Goal: Task Accomplishment & Management: Use online tool/utility

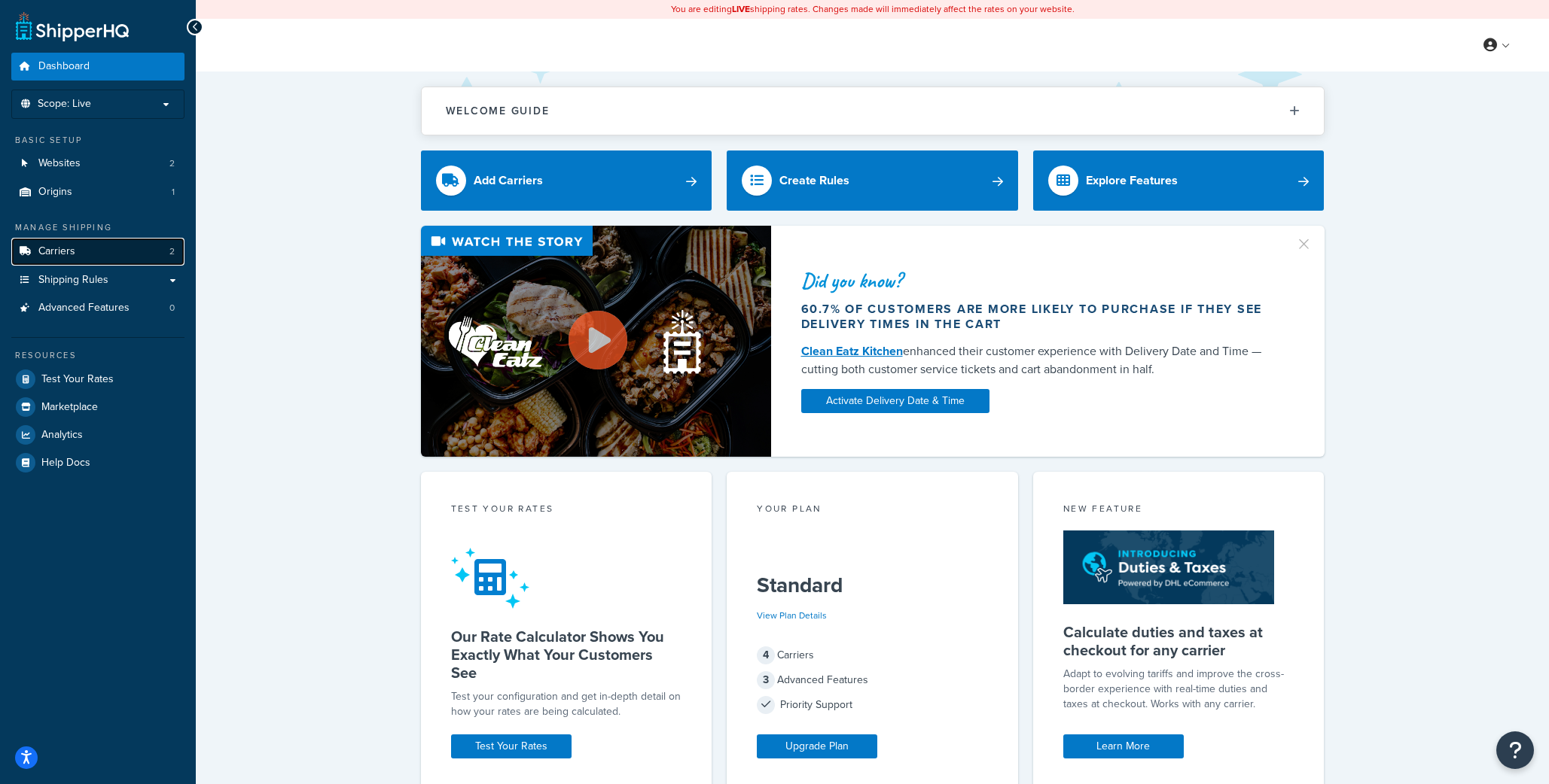
click at [83, 244] on link "Carriers 2" at bounding box center [98, 252] width 174 height 28
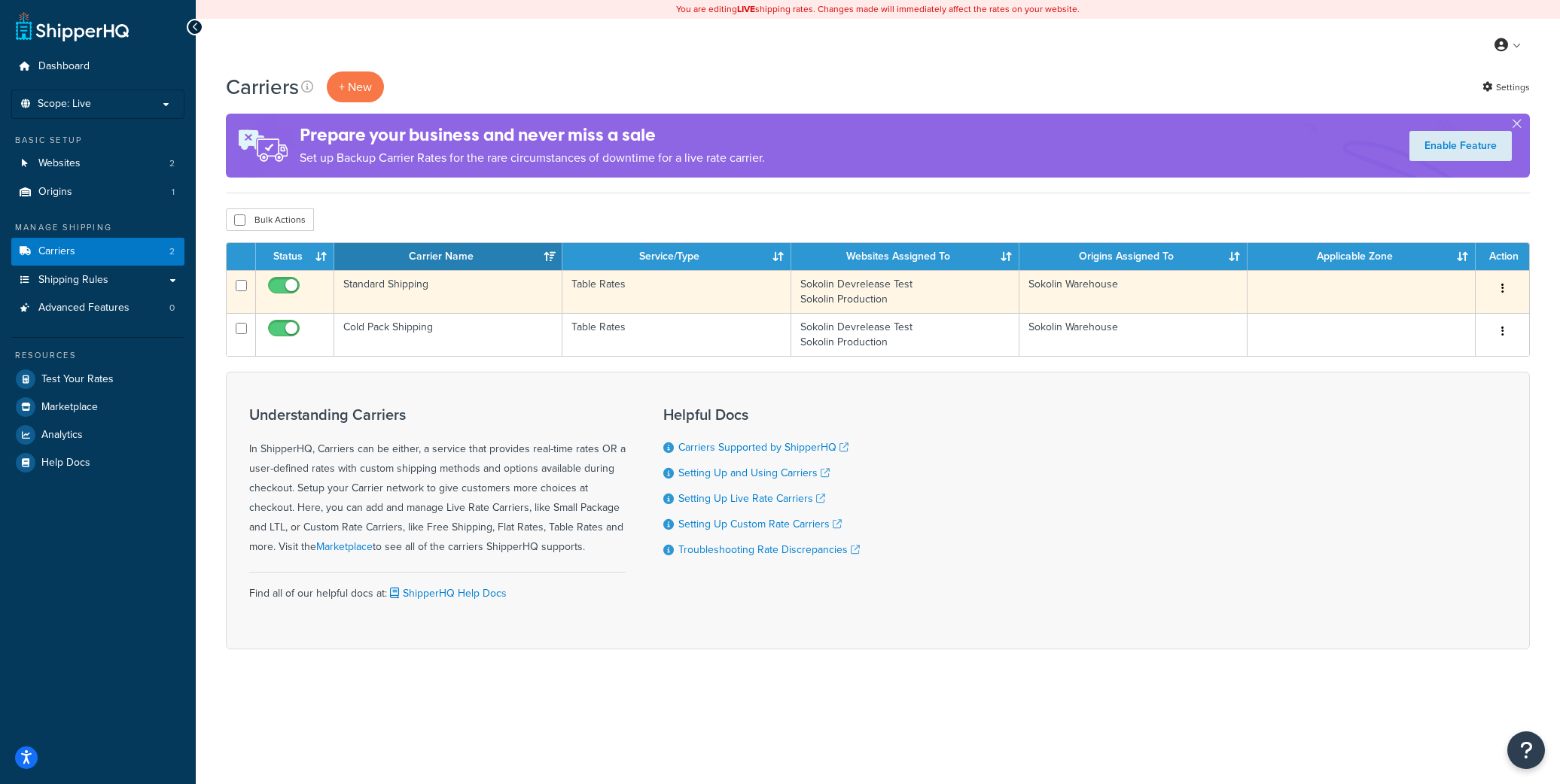
click at [388, 283] on td "Standard Shipping" at bounding box center [448, 292] width 228 height 43
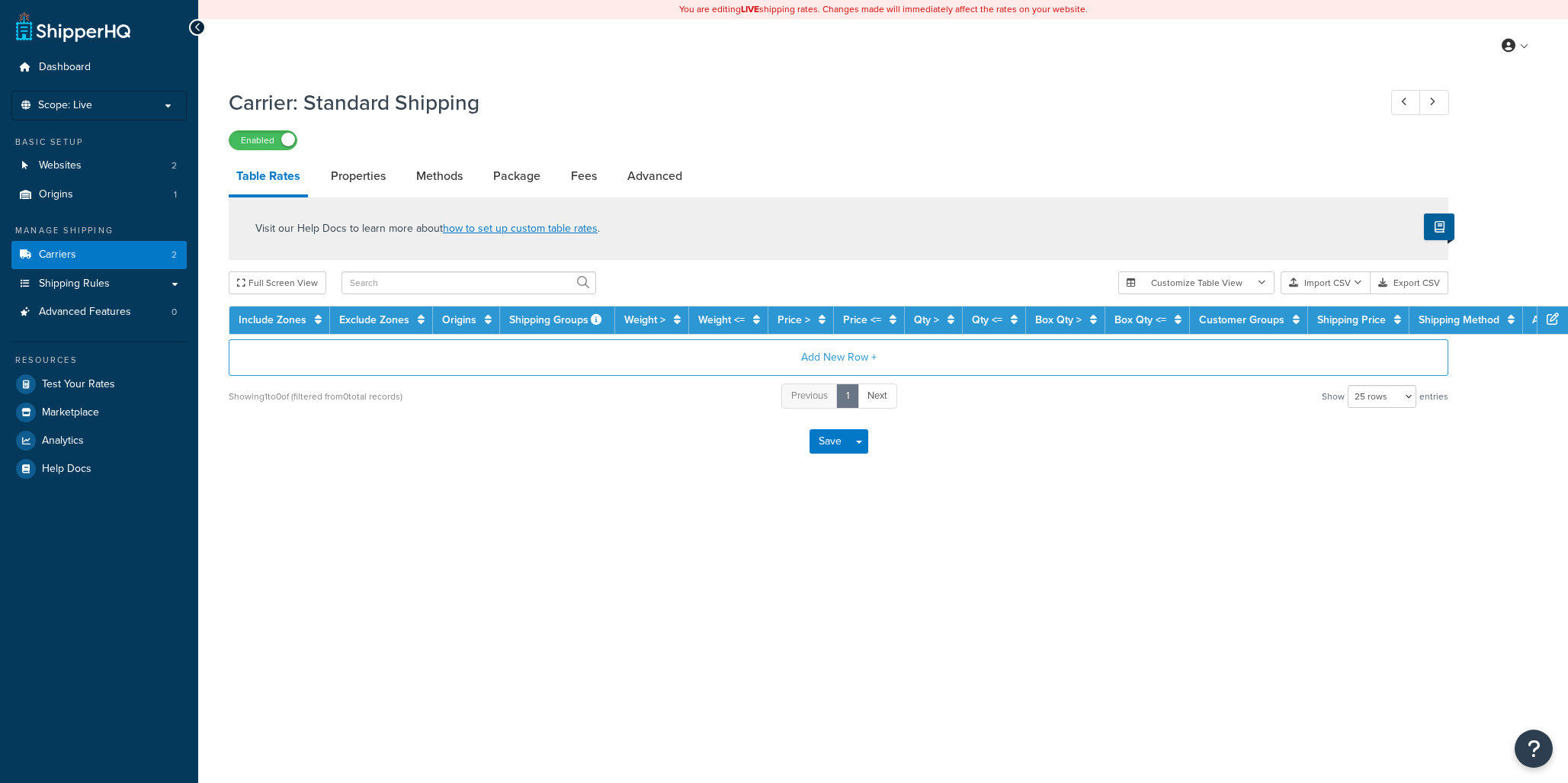
select select "25"
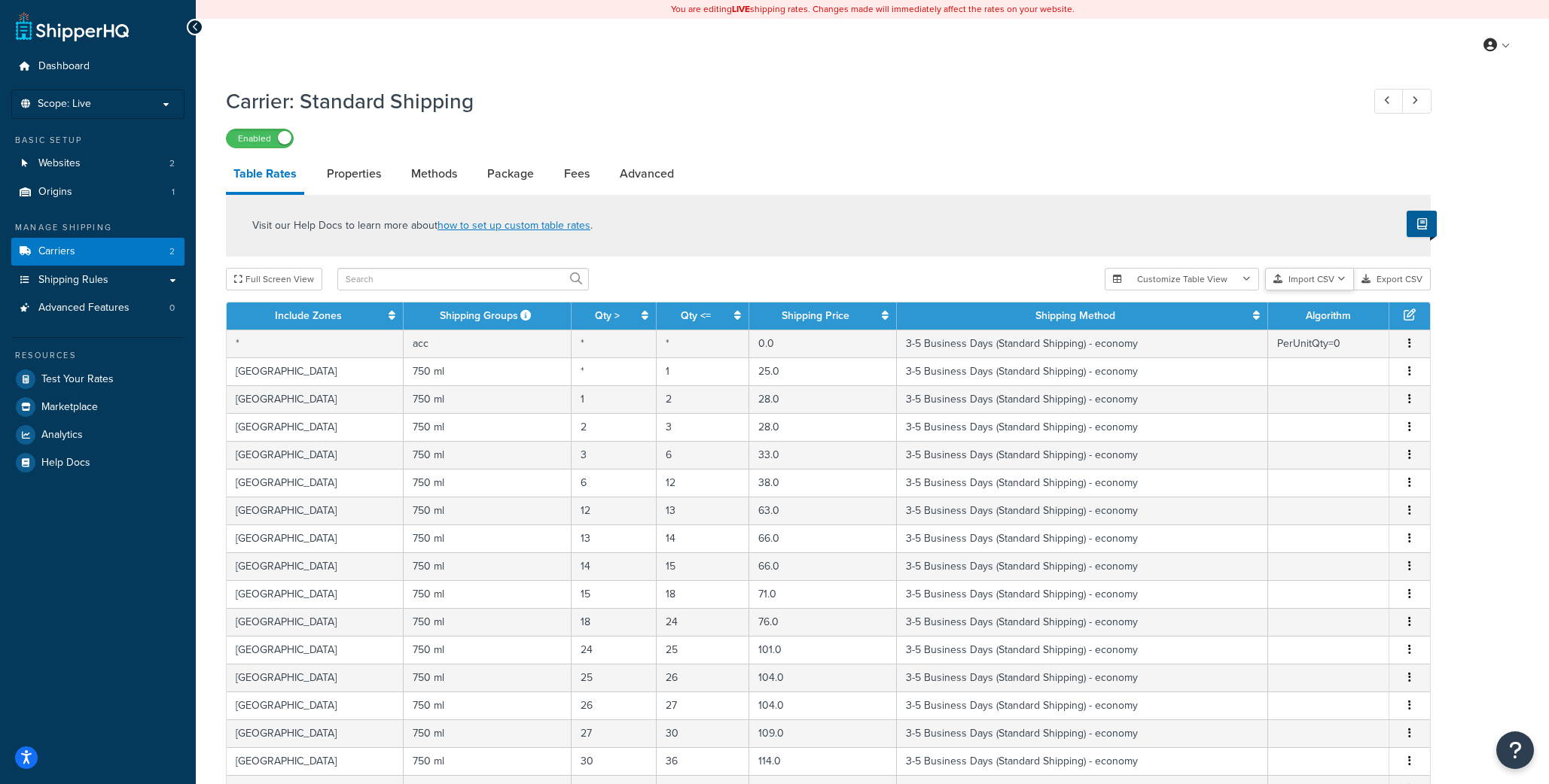
click at [1341, 279] on icon "button" at bounding box center [1342, 279] width 8 height 9
click at [1320, 220] on div "Visit our Help Docs to learn more about how to set up custom table rates ." at bounding box center [828, 226] width 1205 height 62
click at [1393, 275] on button "Export CSV" at bounding box center [1392, 278] width 77 height 22
